Goal: Information Seeking & Learning: Learn about a topic

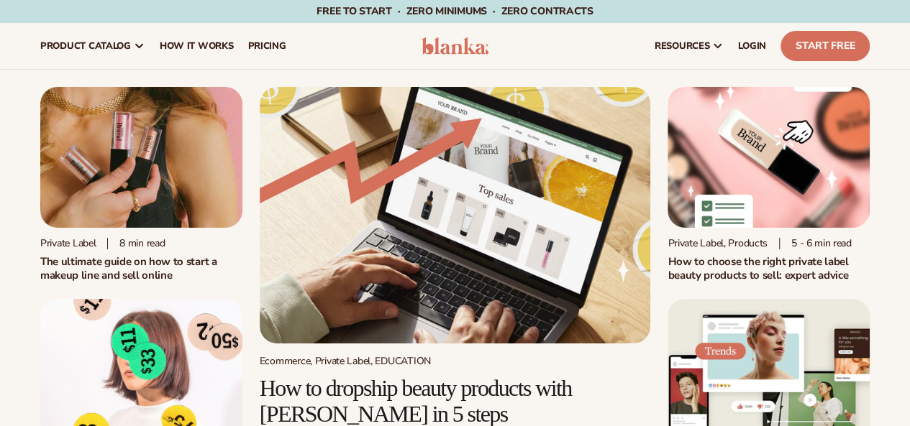
click at [151, 153] on img at bounding box center [141, 157] width 202 height 141
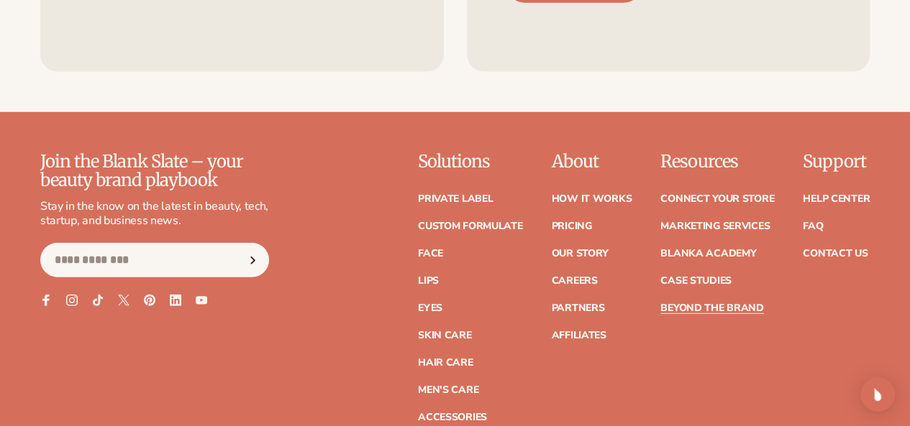
scroll to position [2157, 0]
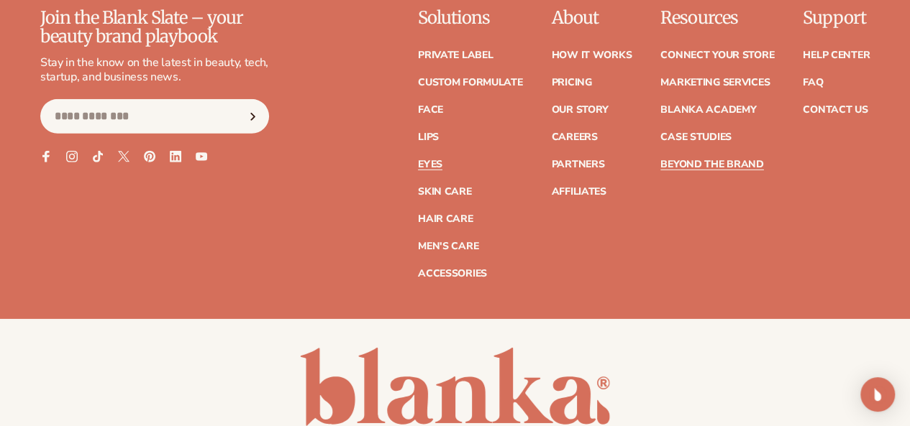
click at [418, 170] on link "Eyes" at bounding box center [430, 165] width 24 height 10
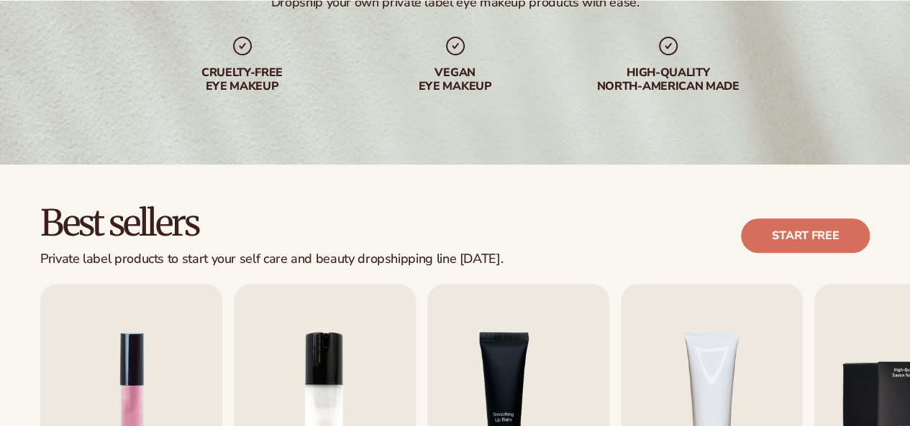
scroll to position [359, 0]
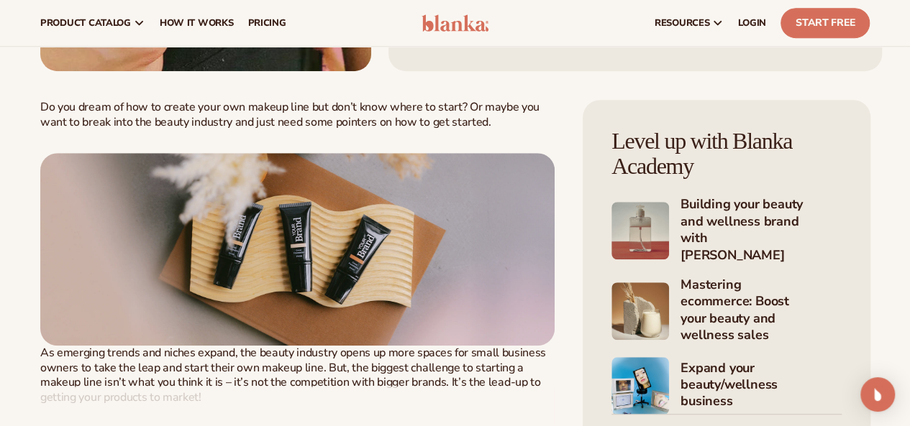
scroll to position [66, 0]
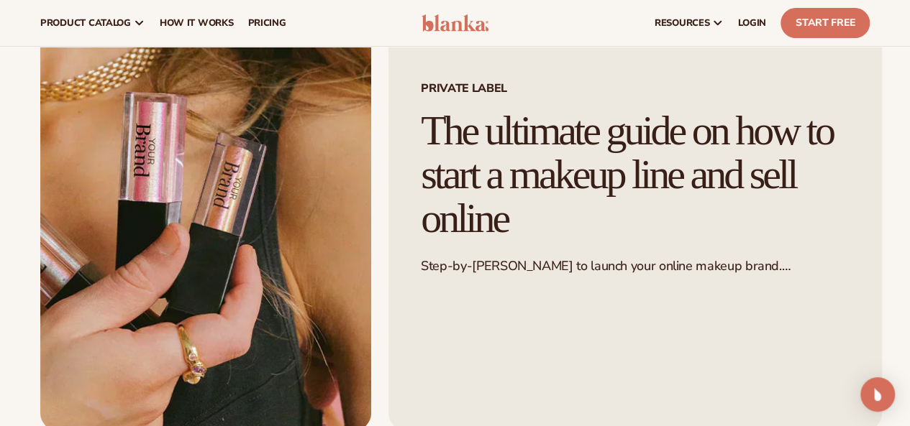
click at [233, 162] on img at bounding box center [205, 226] width 331 height 410
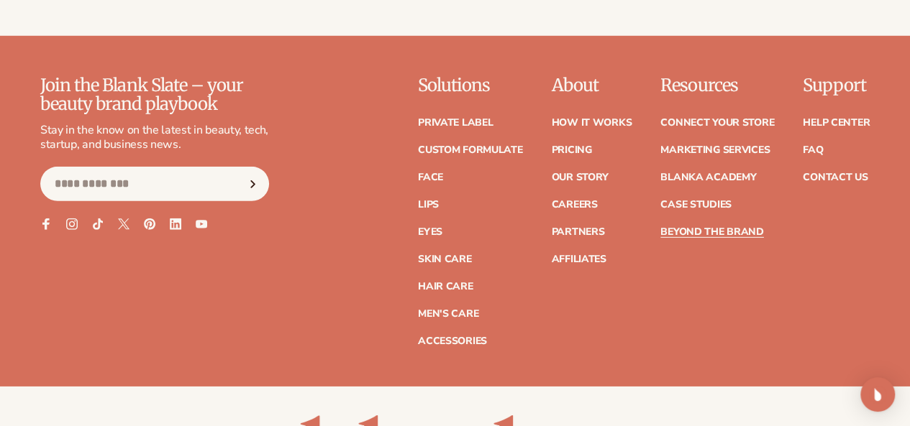
scroll to position [2157, 0]
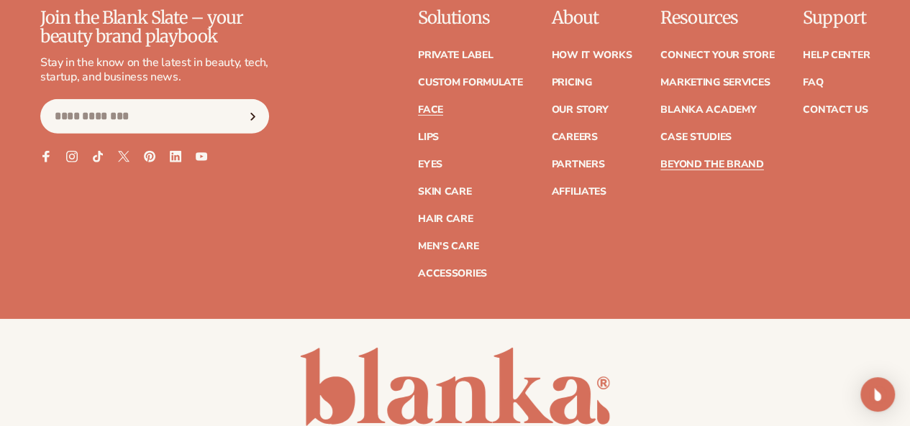
click at [418, 115] on link "Face" at bounding box center [430, 110] width 25 height 10
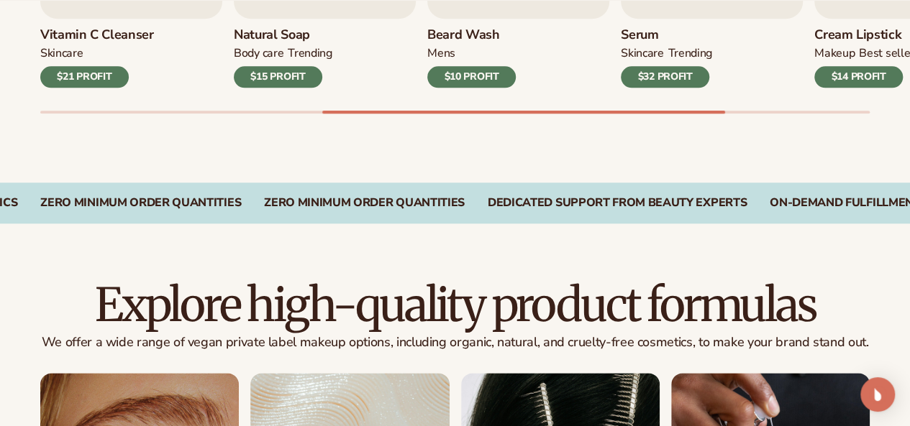
scroll to position [1078, 0]
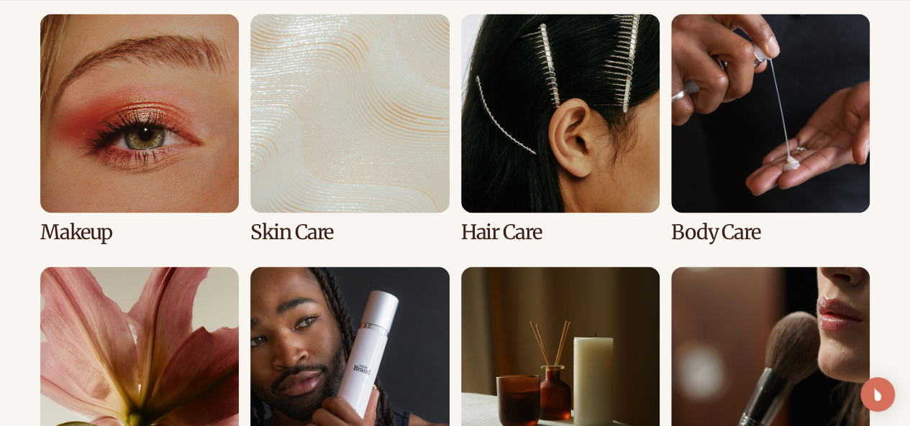
click at [176, 129] on link "1 / 8" at bounding box center [139, 128] width 198 height 229
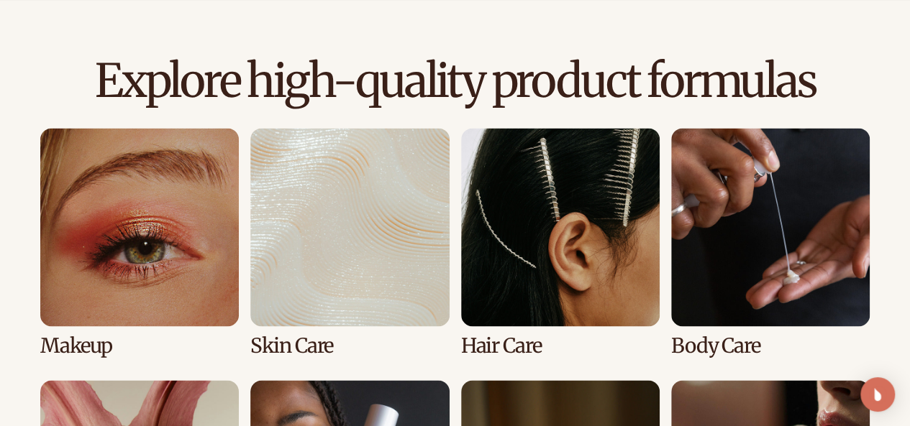
scroll to position [1150, 0]
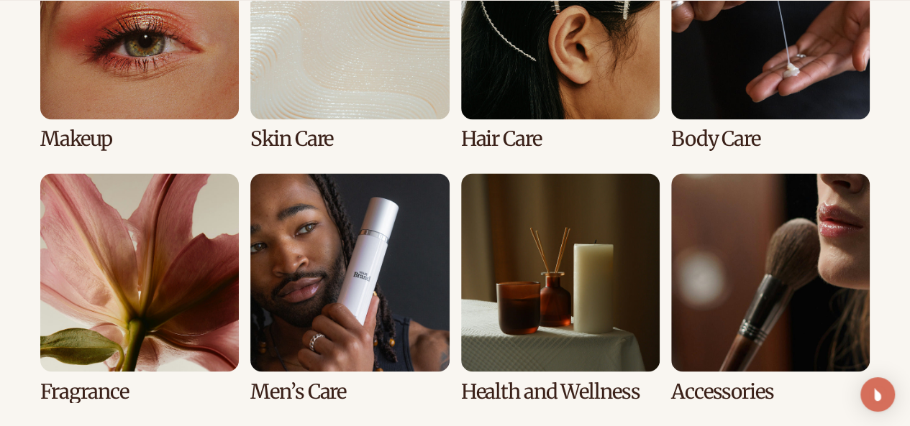
drag, startPoint x: 149, startPoint y: 32, endPoint x: 103, endPoint y: 77, distance: 64.1
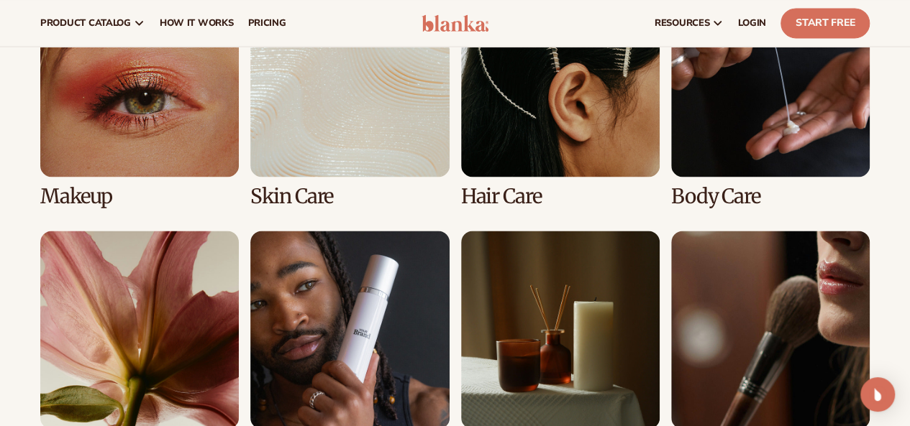
scroll to position [1007, 0]
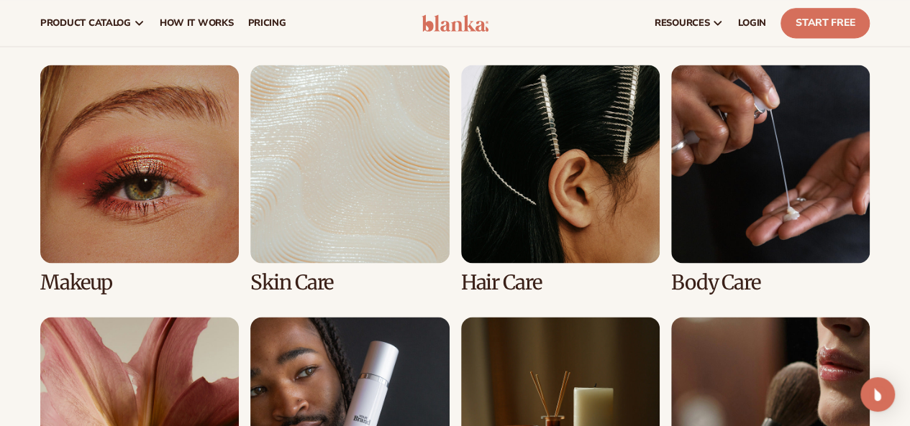
click at [144, 203] on link "1 / 8" at bounding box center [139, 179] width 198 height 229
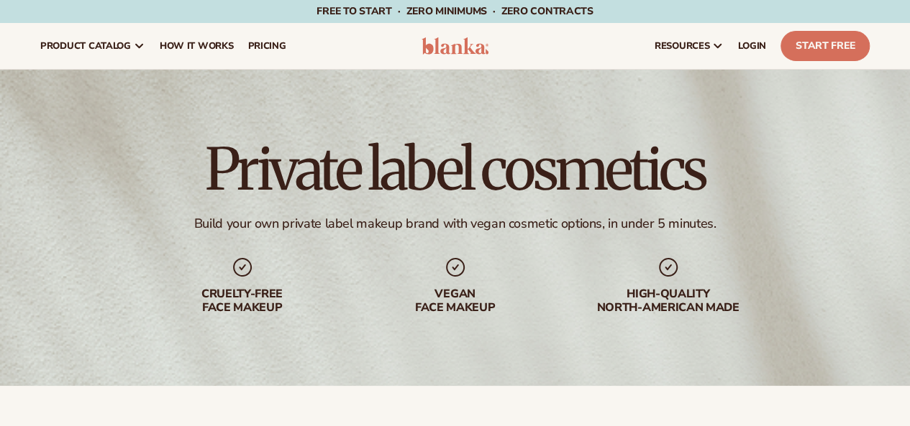
scroll to position [288, 0]
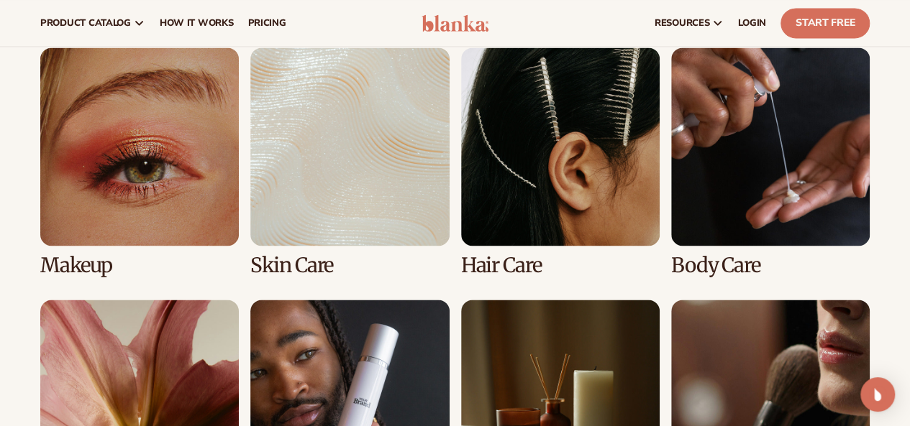
scroll to position [1007, 0]
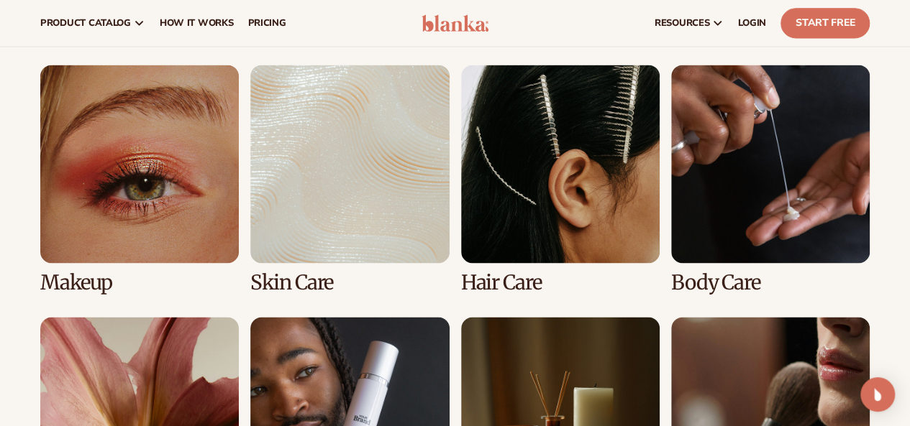
click at [752, 168] on link "4 / 8" at bounding box center [770, 179] width 198 height 229
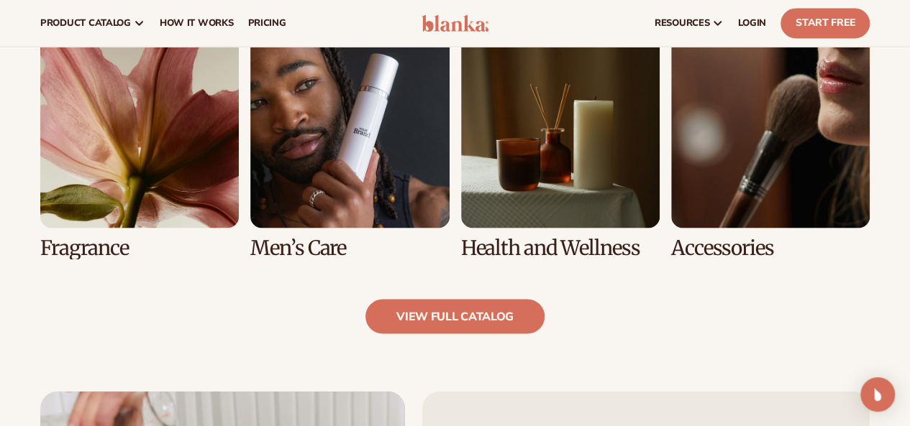
scroll to position [935, 0]
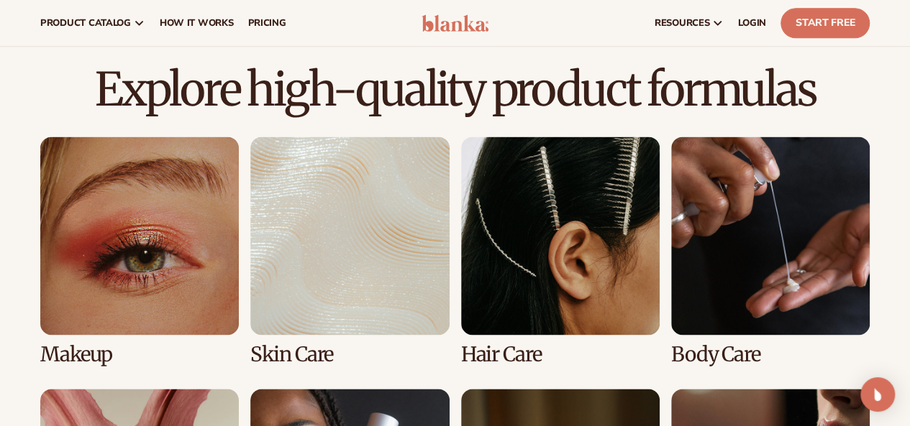
click at [367, 224] on link "2 / 8" at bounding box center [349, 251] width 198 height 229
click at [321, 352] on link "2 / 8" at bounding box center [349, 251] width 198 height 229
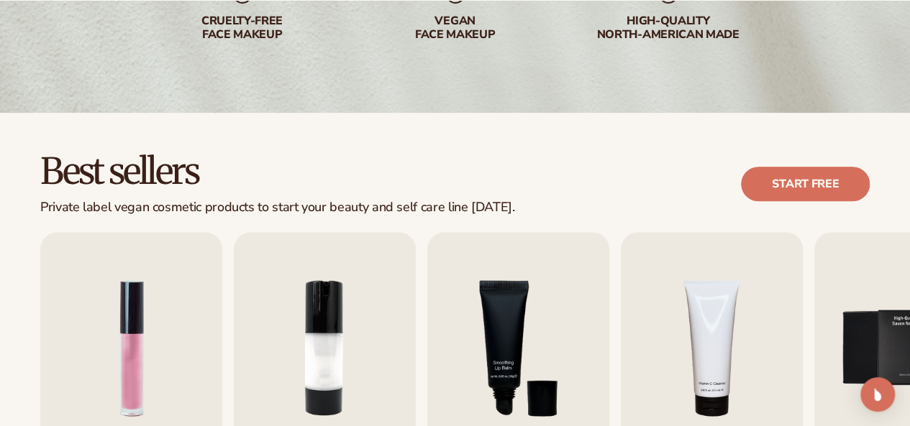
scroll to position [288, 0]
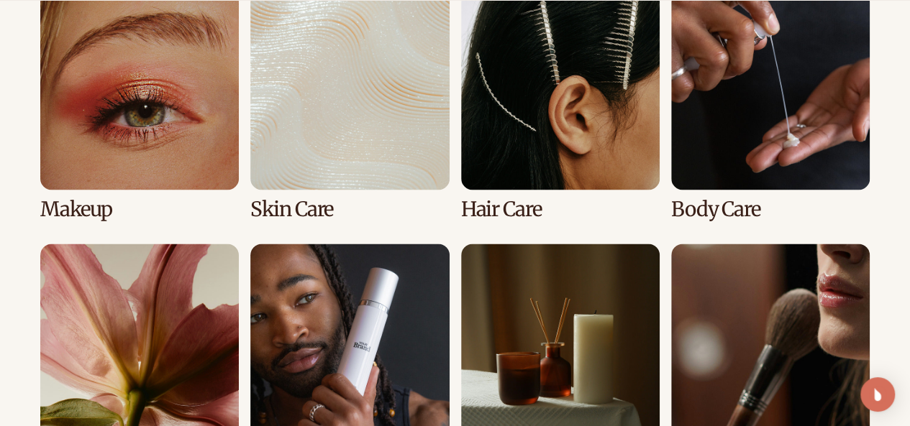
scroll to position [1150, 0]
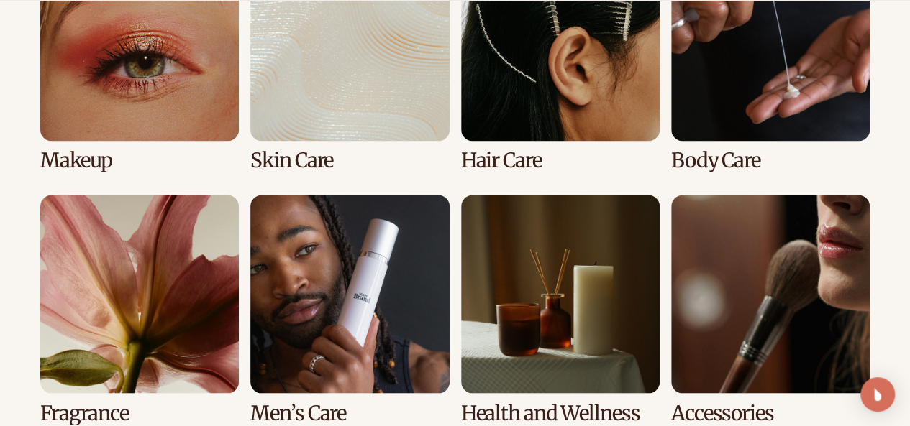
click at [174, 84] on link "1 / 8" at bounding box center [139, 56] width 198 height 229
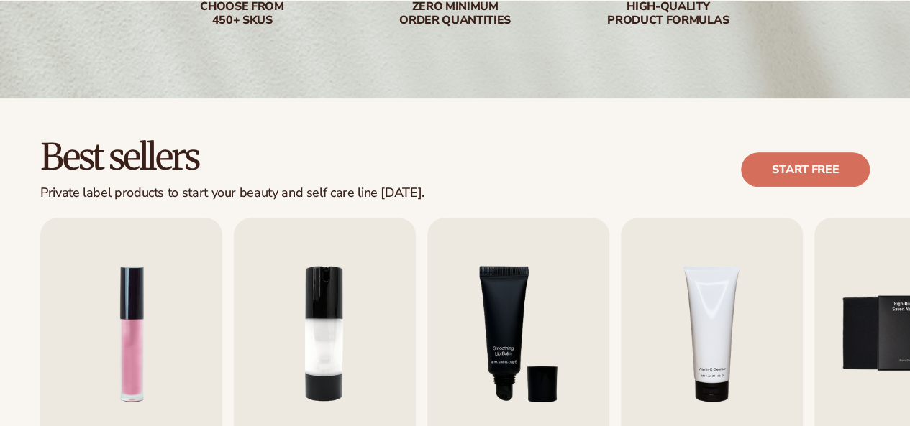
scroll to position [288, 0]
